Goal: Information Seeking & Learning: Learn about a topic

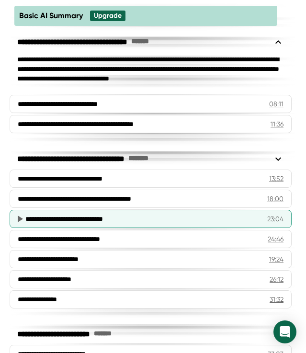
scroll to position [586, 0]
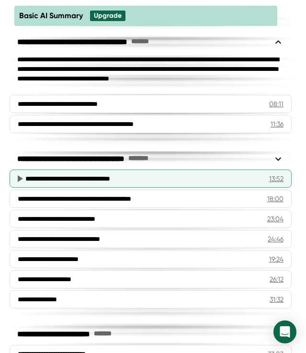
click at [238, 183] on div "**********" at bounding box center [143, 179] width 236 height 10
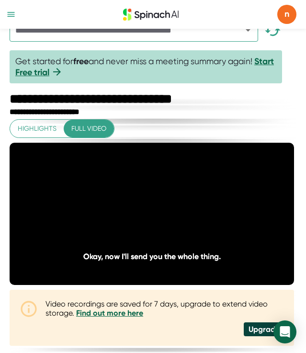
scroll to position [19, 0]
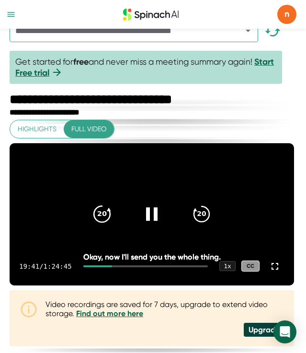
click at [105, 226] on icon "20" at bounding box center [102, 214] width 24 height 24
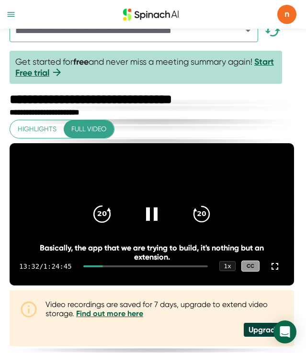
click at [105, 226] on icon "20" at bounding box center [102, 214] width 24 height 24
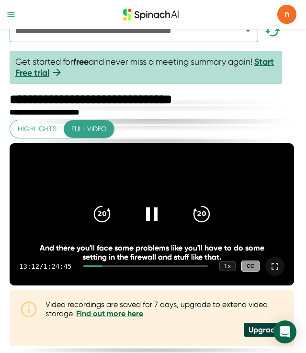
click at [278, 272] on icon at bounding box center [274, 266] width 11 height 11
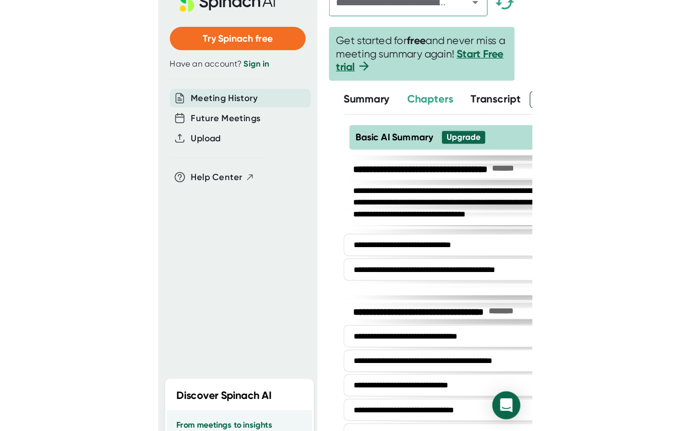
scroll to position [0, 0]
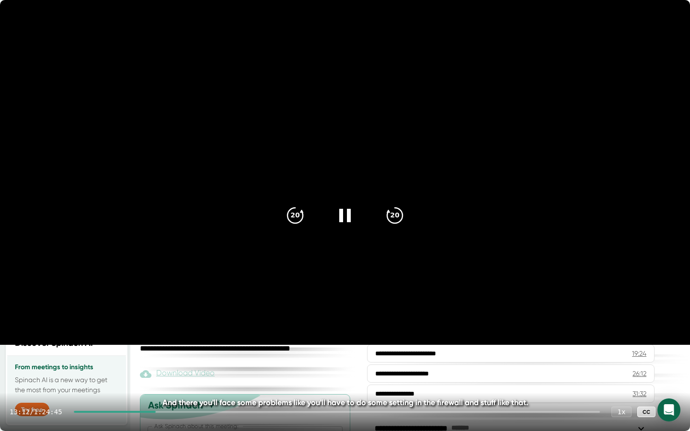
click at [149, 353] on div at bounding box center [115, 412] width 82 height 2
click at [306, 353] on icon at bounding box center [670, 411] width 11 height 11
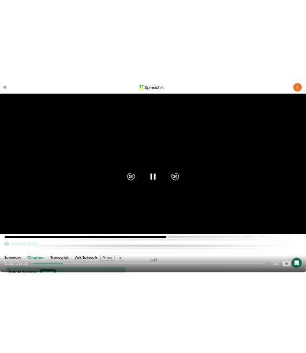
scroll to position [19, 0]
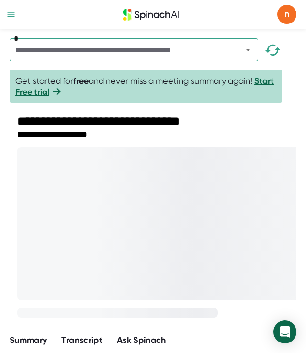
click at [178, 115] on div "**********" at bounding box center [160, 122] width 287 height 16
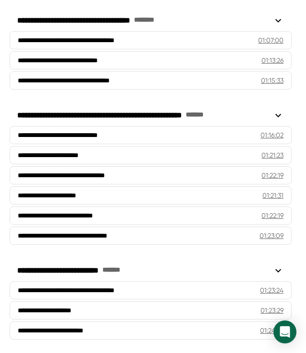
scroll to position [1417, 0]
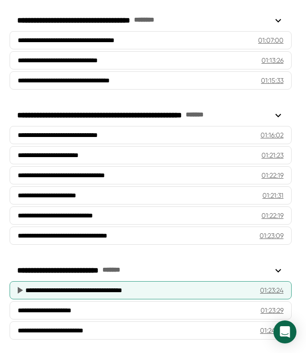
click at [130, 291] on div "**********" at bounding box center [138, 291] width 227 height 10
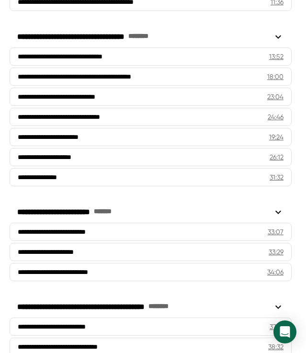
scroll to position [648, 0]
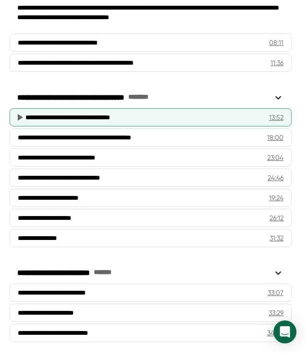
click at [171, 122] on div "**********" at bounding box center [143, 118] width 236 height 10
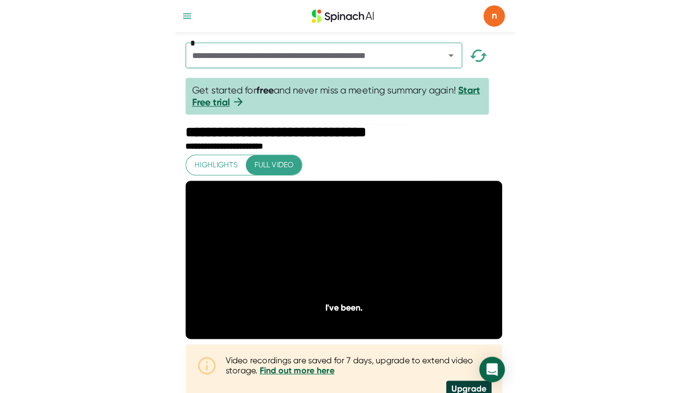
scroll to position [0, 0]
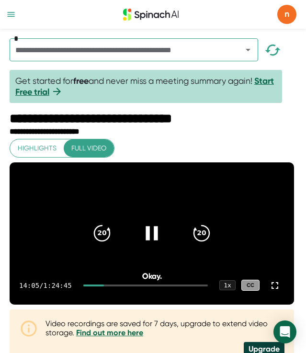
click at [164, 241] on div at bounding box center [152, 233] width 40 height 40
click at [159, 245] on icon at bounding box center [152, 233] width 24 height 24
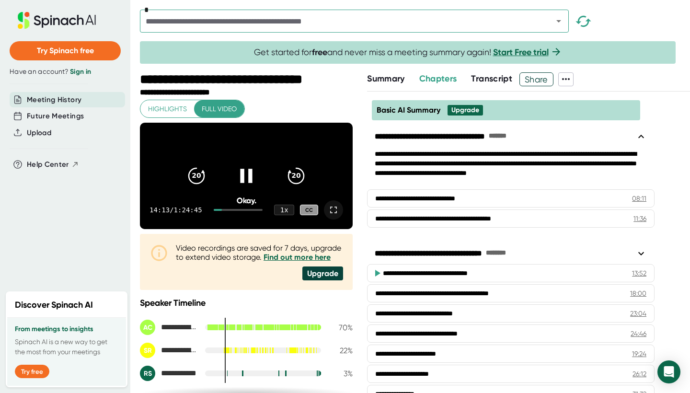
click at [306, 216] on icon at bounding box center [333, 209] width 11 height 11
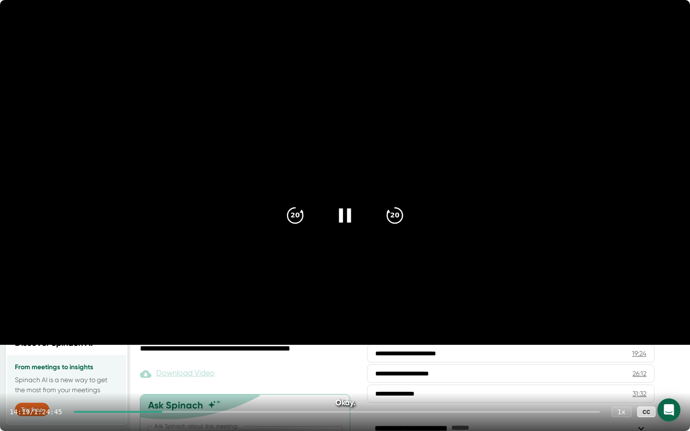
click at [306, 353] on div at bounding box center [670, 411] width 19 height 19
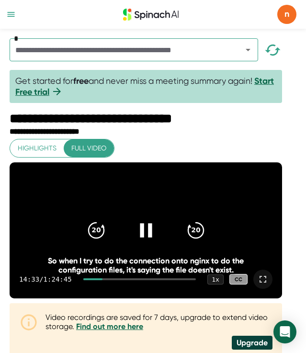
click at [269, 285] on icon at bounding box center [262, 279] width 11 height 11
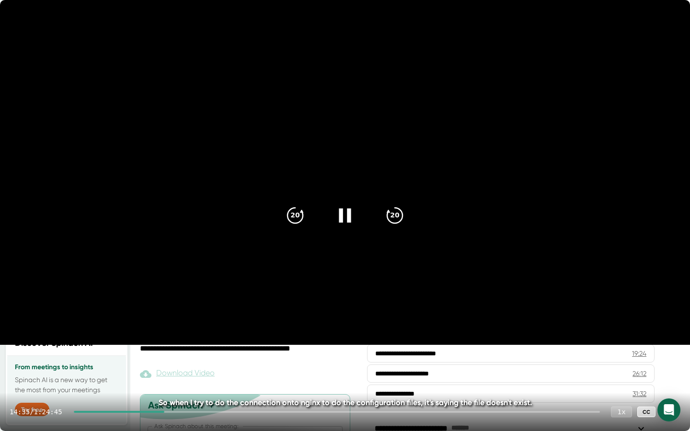
click at [306, 353] on div "1 x" at bounding box center [621, 411] width 21 height 11
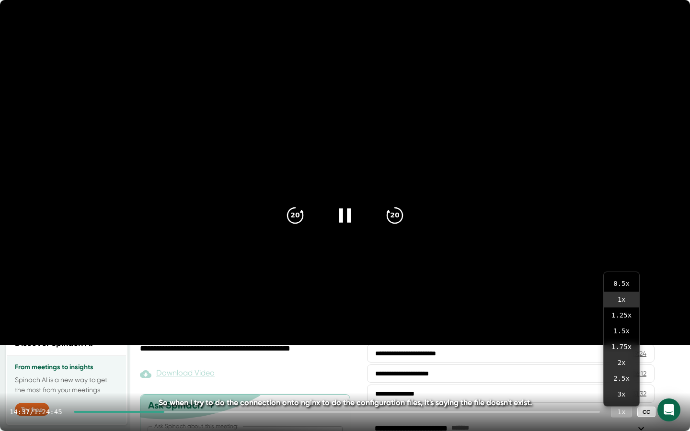
click at [306, 353] on div "1 x" at bounding box center [621, 411] width 21 height 11
click at [306, 353] on icon at bounding box center [670, 411] width 11 height 11
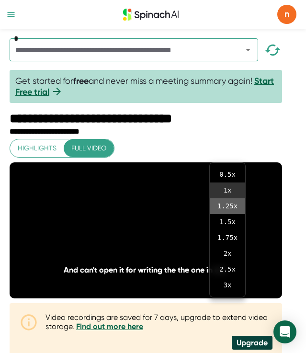
click at [228, 207] on li "1.25 x" at bounding box center [227, 206] width 35 height 16
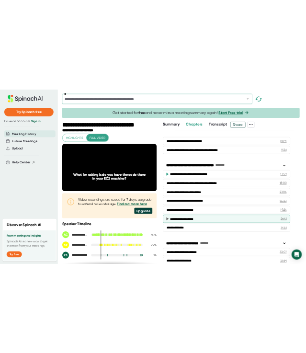
scroll to position [80, 0]
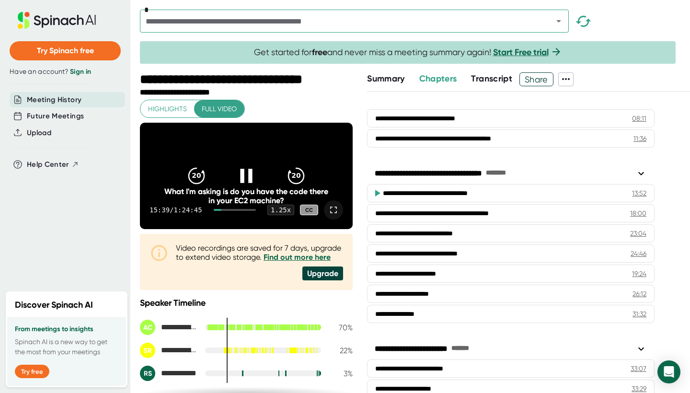
click at [306, 216] on icon at bounding box center [333, 209] width 11 height 11
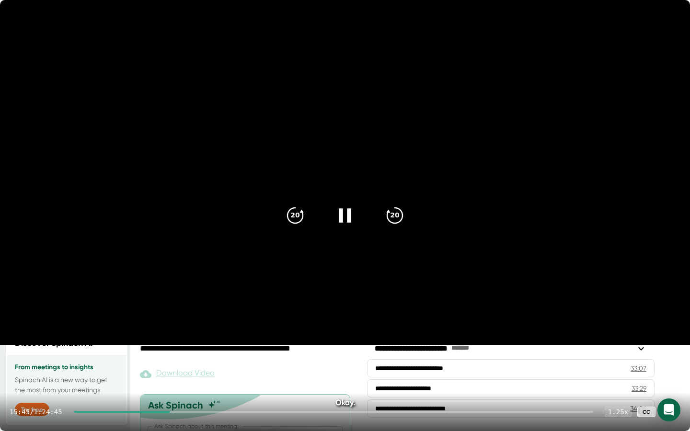
click at [306, 353] on icon at bounding box center [670, 411] width 11 height 11
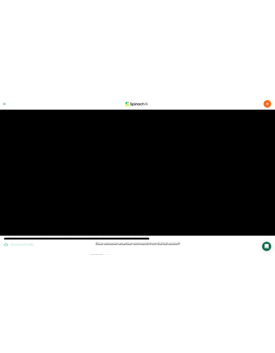
scroll to position [0, 0]
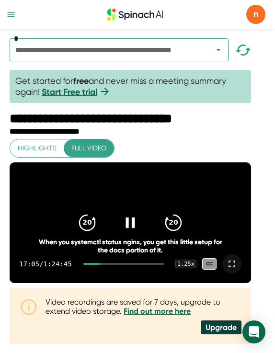
click at [238, 270] on icon at bounding box center [231, 263] width 11 height 11
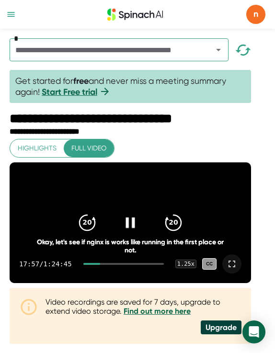
click at [238, 270] on icon at bounding box center [231, 263] width 11 height 11
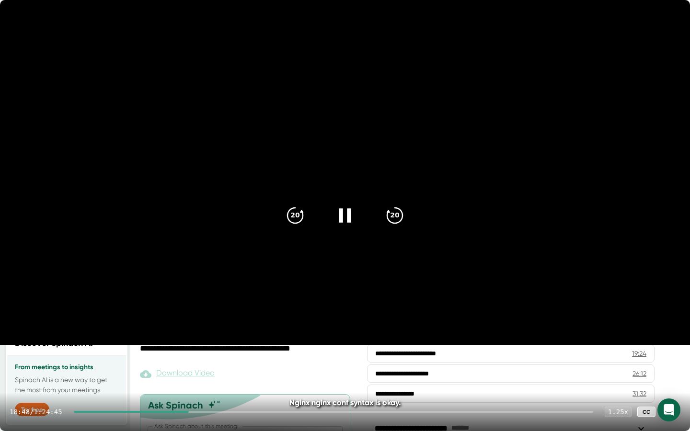
click at [306, 208] on icon at bounding box center [345, 216] width 24 height 24
click at [306, 353] on icon at bounding box center [670, 412] width 7 height 7
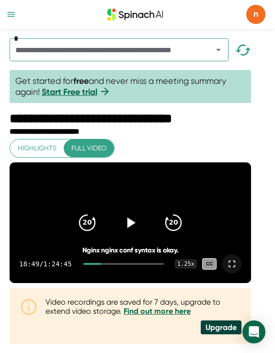
click at [238, 270] on icon at bounding box center [231, 263] width 11 height 11
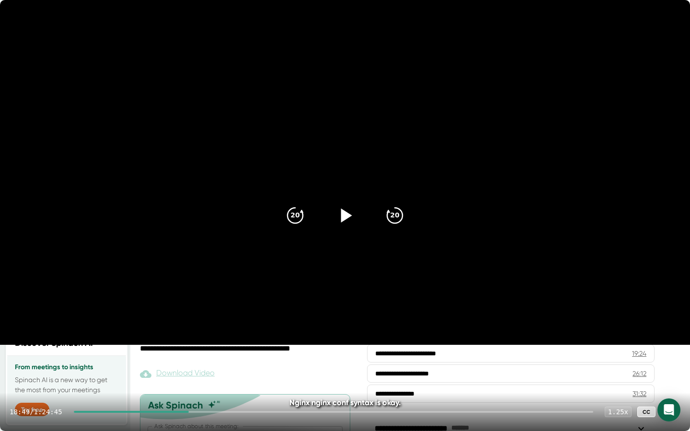
click at [306, 353] on icon at bounding box center [670, 411] width 11 height 11
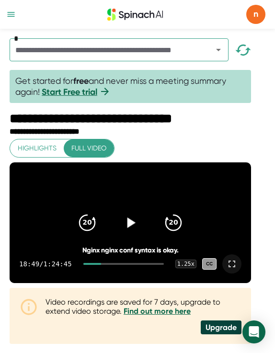
click at [135, 228] on icon at bounding box center [131, 222] width 8 height 11
click at [238, 270] on icon at bounding box center [231, 263] width 11 height 11
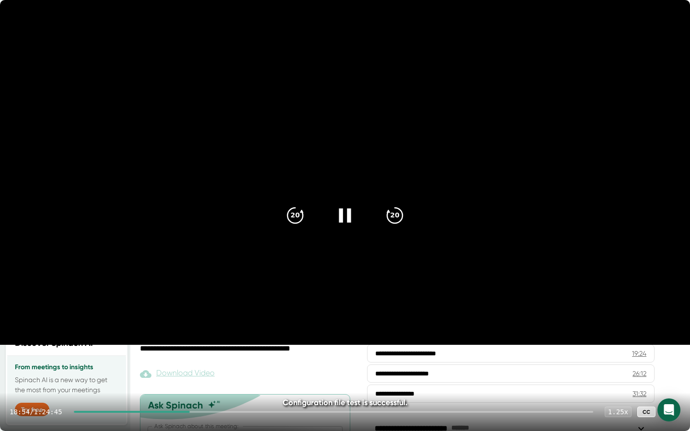
click at [306, 353] on div at bounding box center [670, 411] width 19 height 19
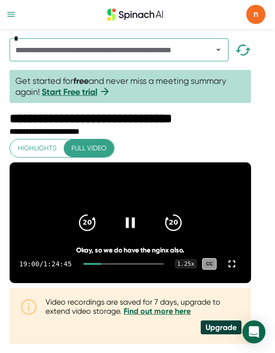
click at [139, 231] on icon at bounding box center [130, 223] width 18 height 18
